Goal: Task Accomplishment & Management: Manage account settings

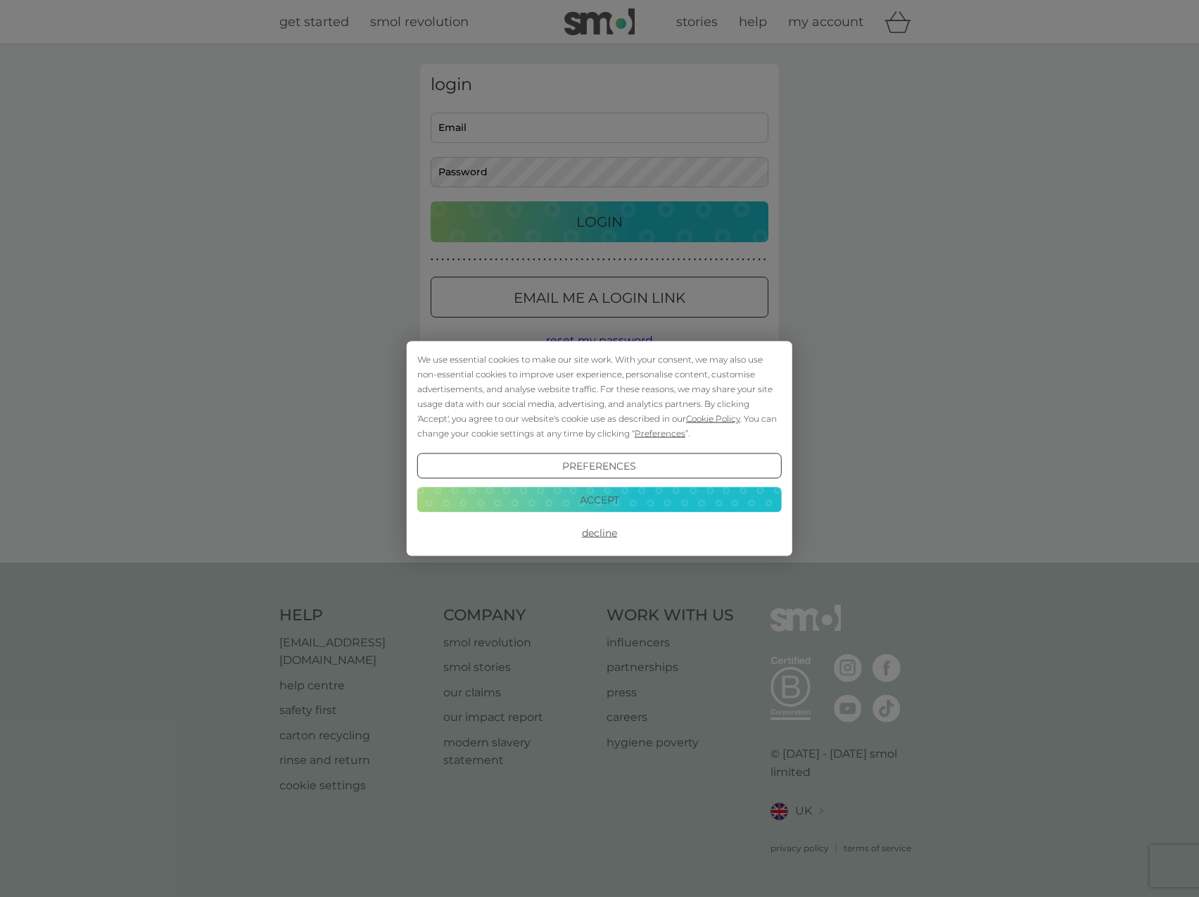
click at [601, 531] on button "Decline" at bounding box center [599, 532] width 365 height 25
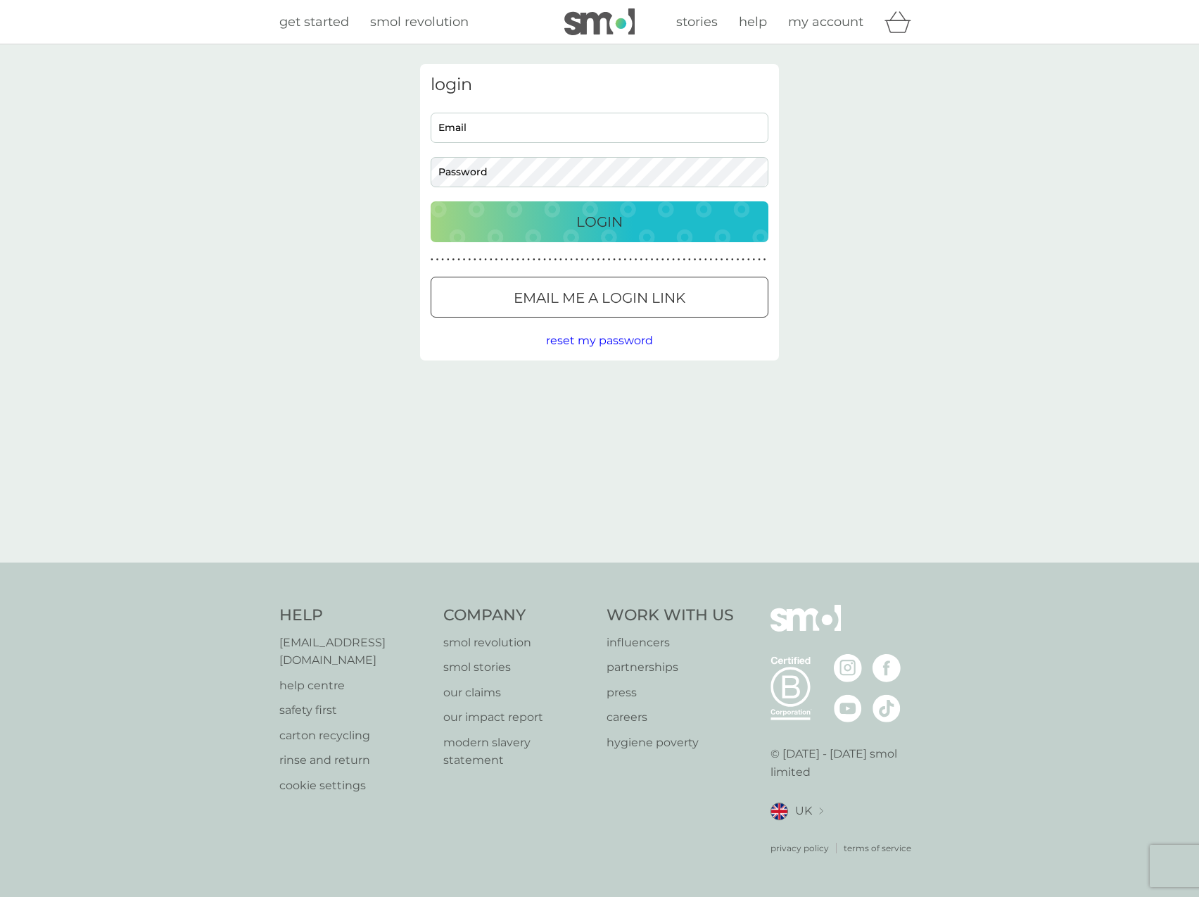
type input "cannlouise@live.co.uk"
click at [579, 229] on p "Login" at bounding box center [600, 221] width 46 height 23
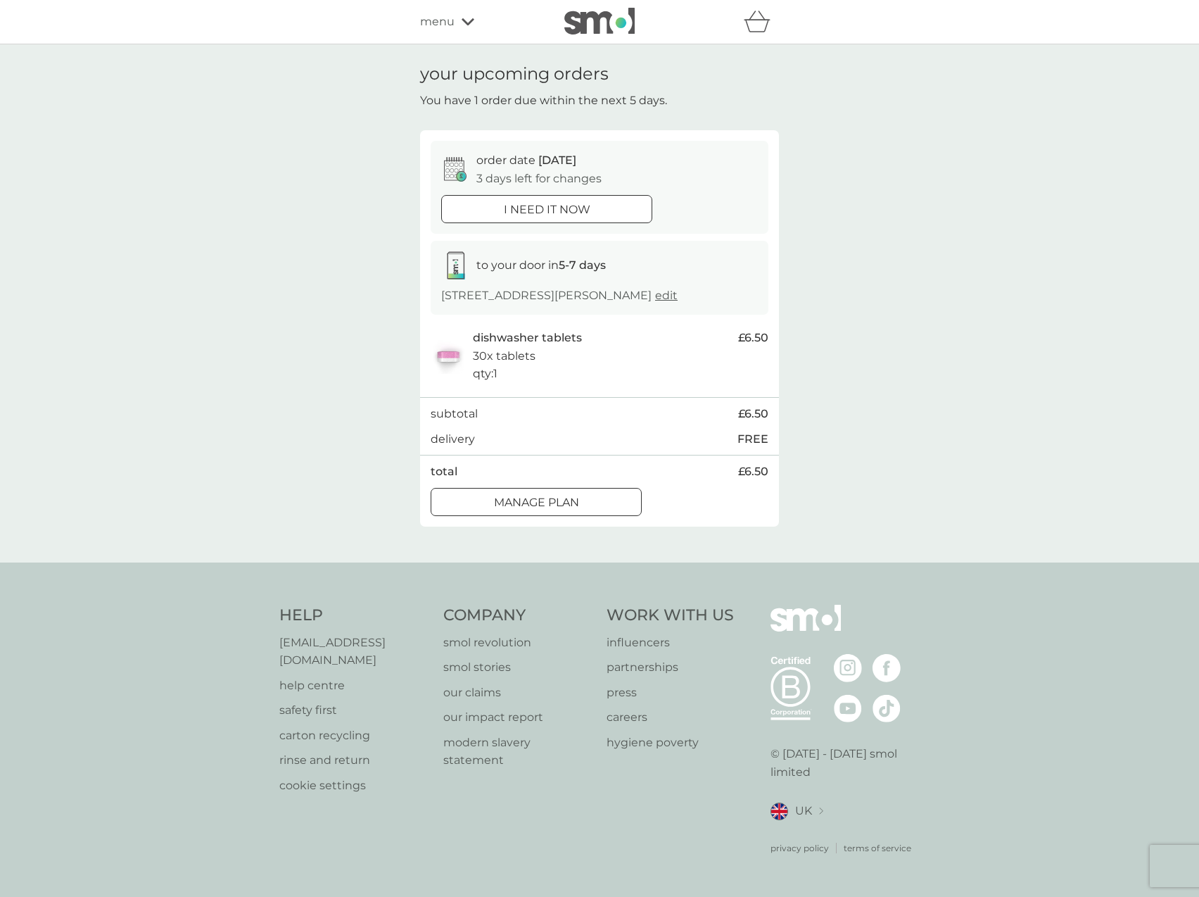
click at [607, 512] on div "Manage plan" at bounding box center [536, 502] width 210 height 18
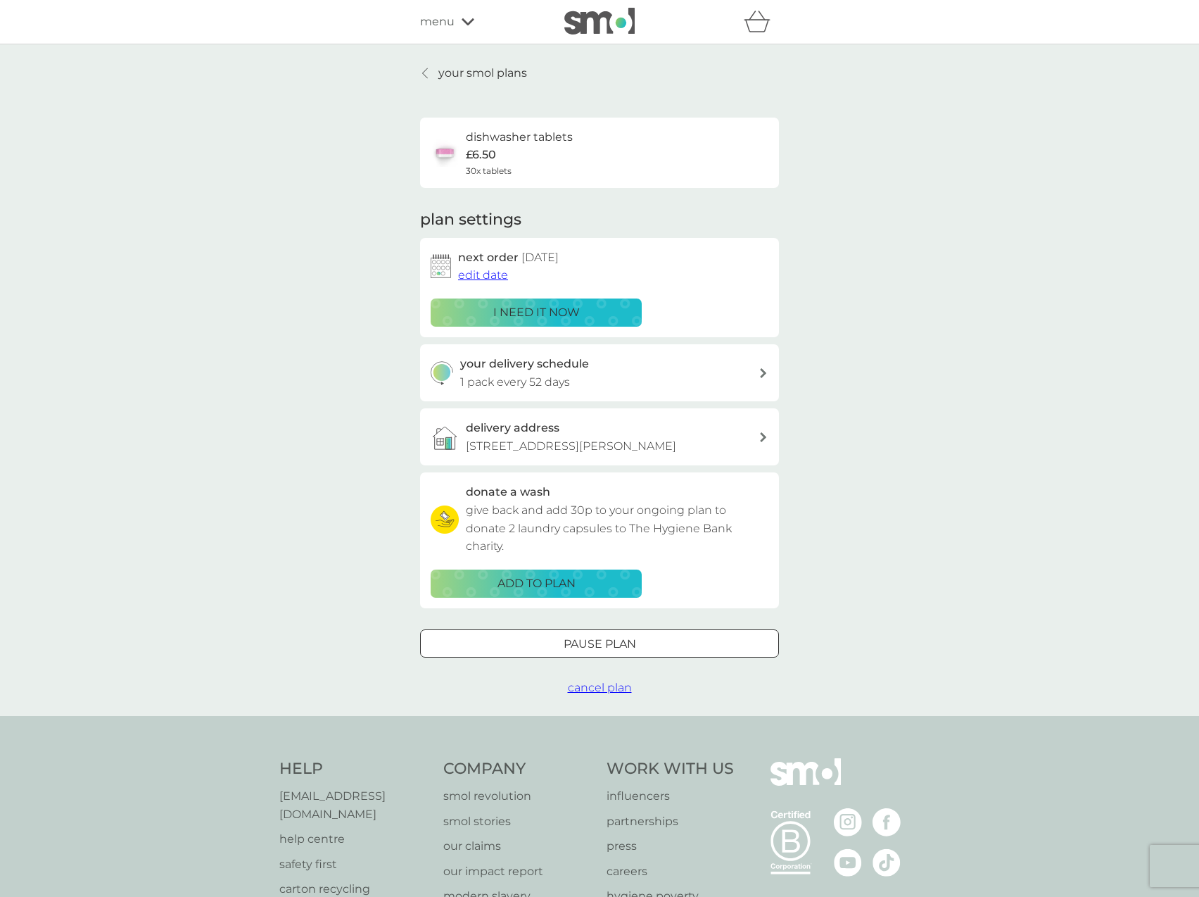
click at [487, 274] on span "edit date" at bounding box center [483, 274] width 50 height 13
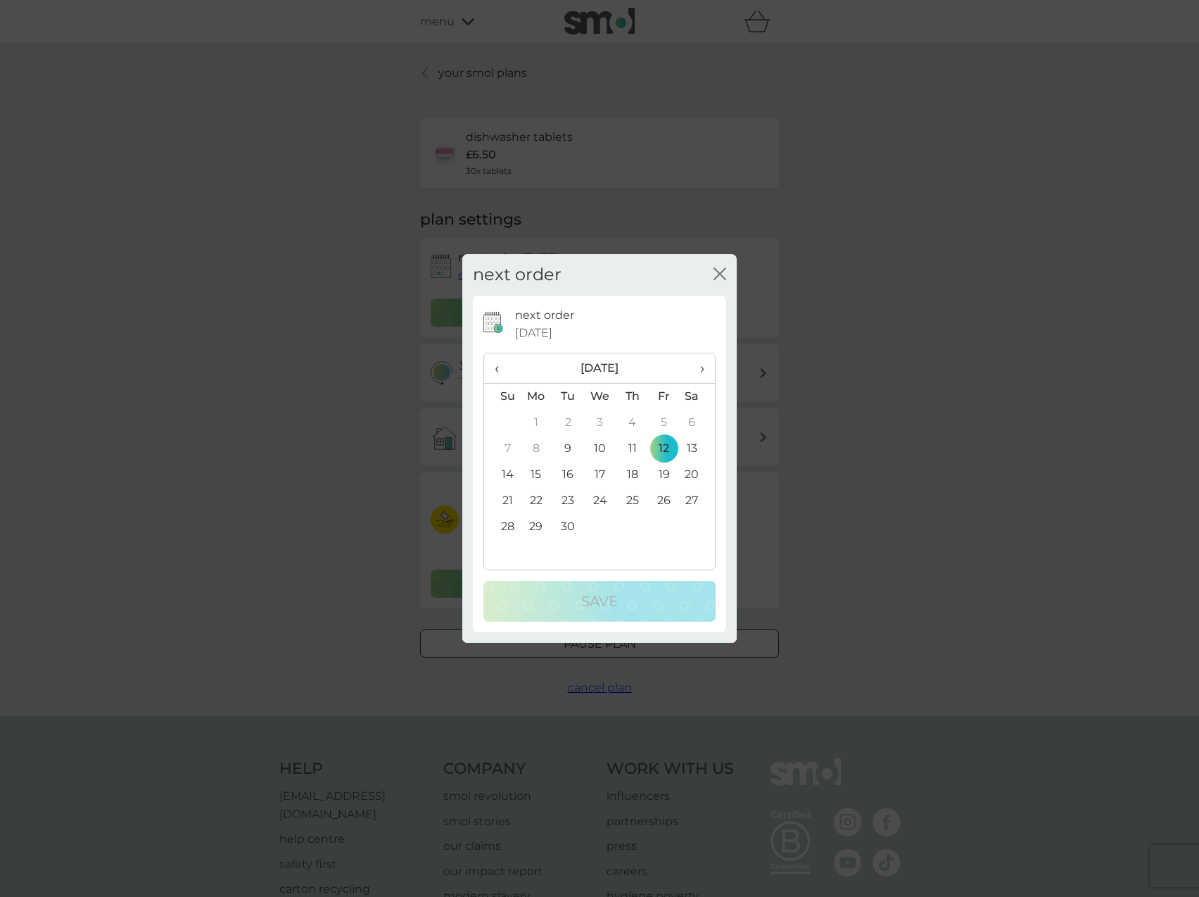
click at [708, 368] on th "›" at bounding box center [697, 368] width 35 height 30
click at [533, 426] on td "1" at bounding box center [536, 423] width 32 height 26
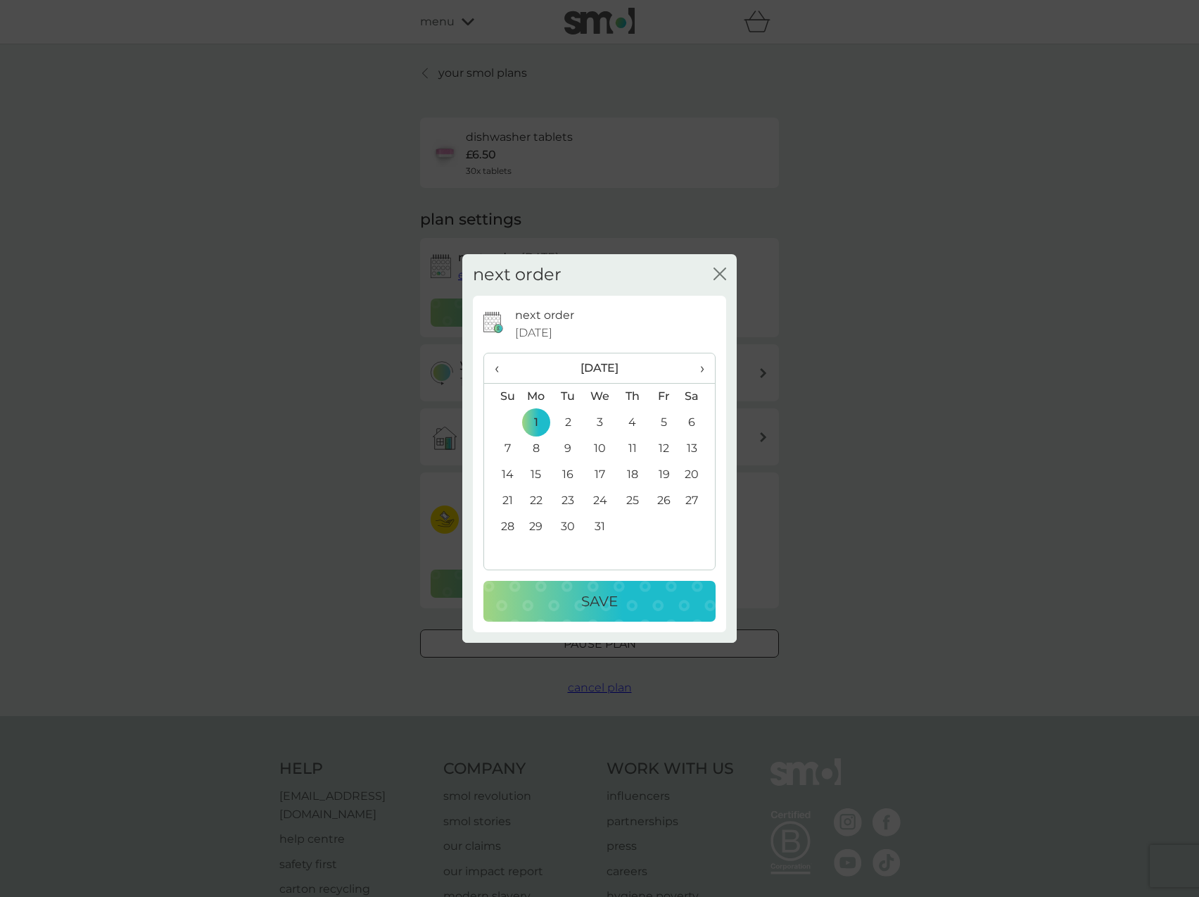
click at [592, 591] on p "Save" at bounding box center [599, 601] width 37 height 23
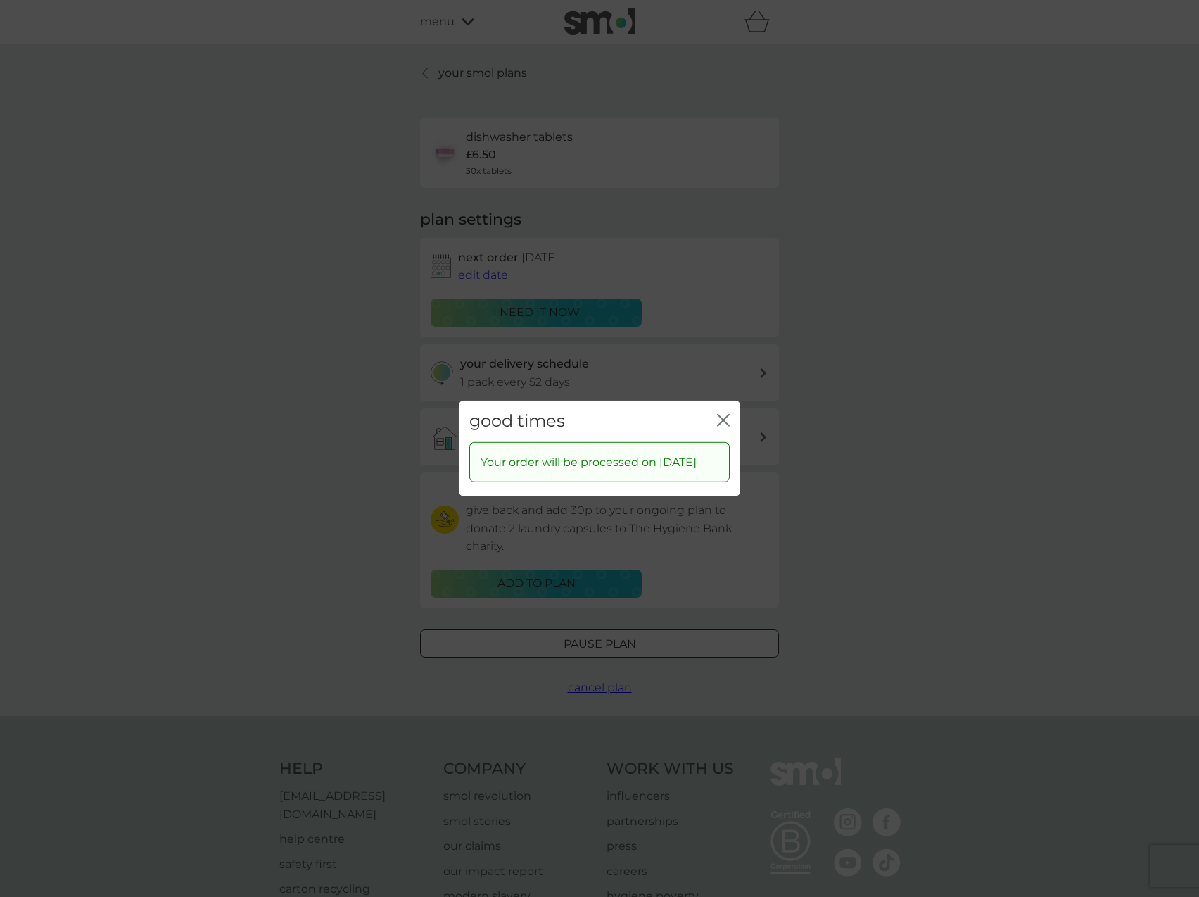
click at [720, 414] on icon "close" at bounding box center [723, 420] width 13 height 13
